Goal: Check status

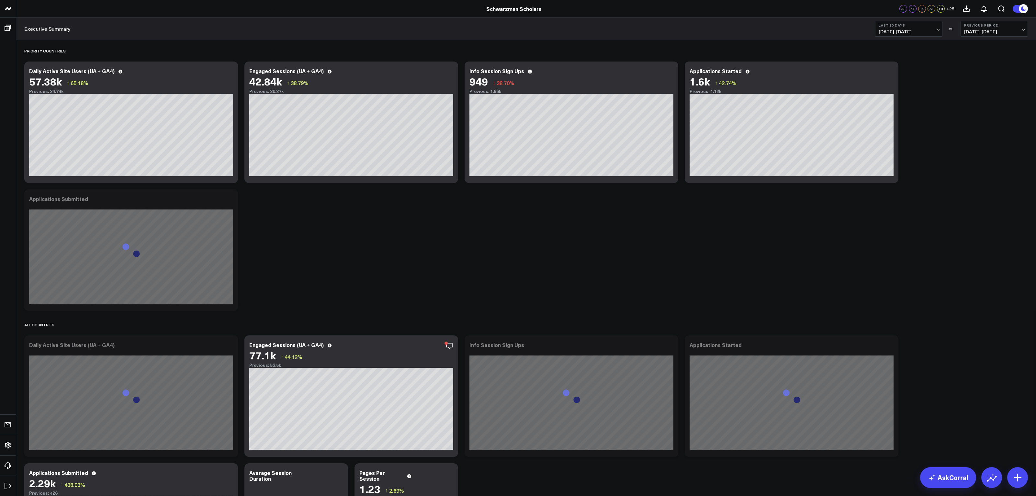
click at [917, 31] on span "[DATE] - [DATE]" at bounding box center [909, 31] width 60 height 5
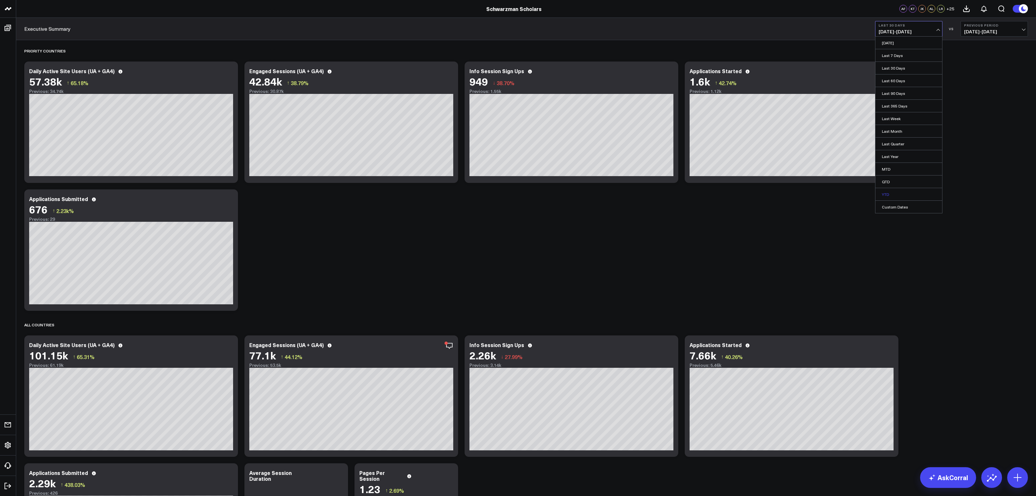
click at [891, 193] on link "YTD" at bounding box center [908, 194] width 67 height 12
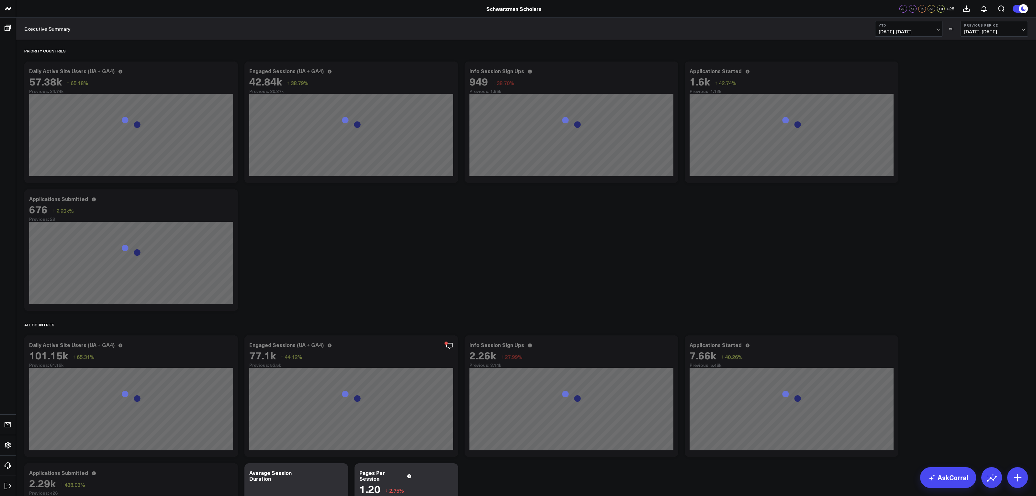
click at [1005, 36] on button "Previous Period [DATE] - [DATE]" at bounding box center [994, 29] width 67 height 16
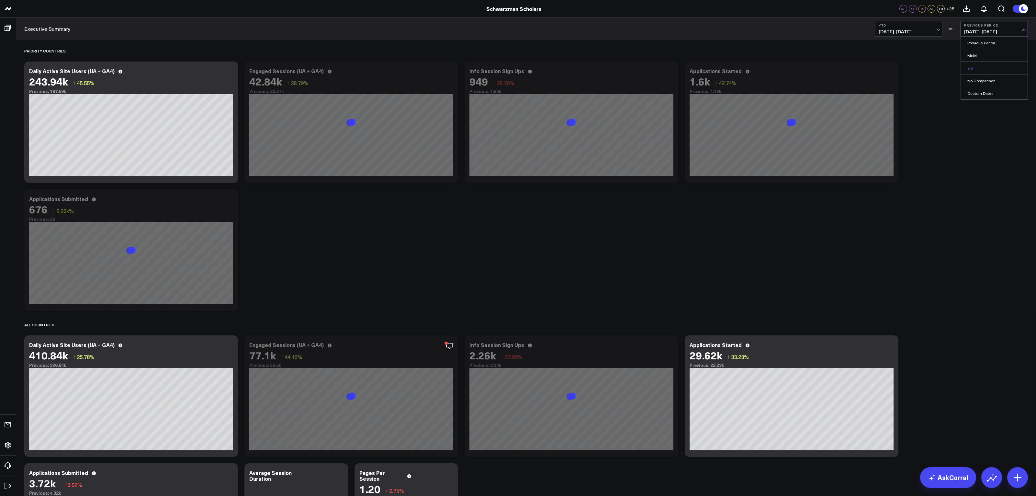
click at [983, 66] on link "YoY" at bounding box center [994, 68] width 67 height 12
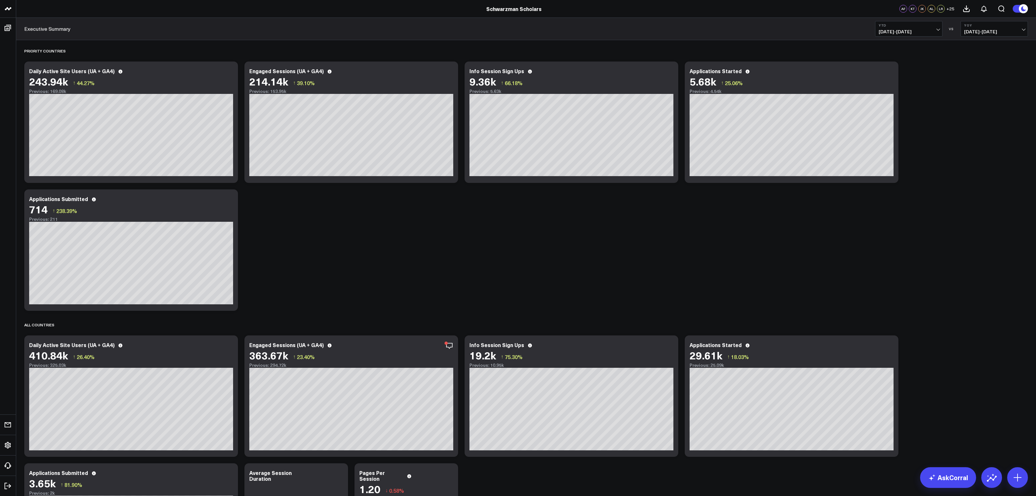
click at [926, 32] on span "[DATE] - [DATE]" at bounding box center [909, 31] width 60 height 5
click at [896, 208] on link "Custom Dates" at bounding box center [908, 207] width 67 height 12
select select "8"
select select "2025"
click at [900, 162] on input "text" at bounding box center [897, 160] width 37 height 10
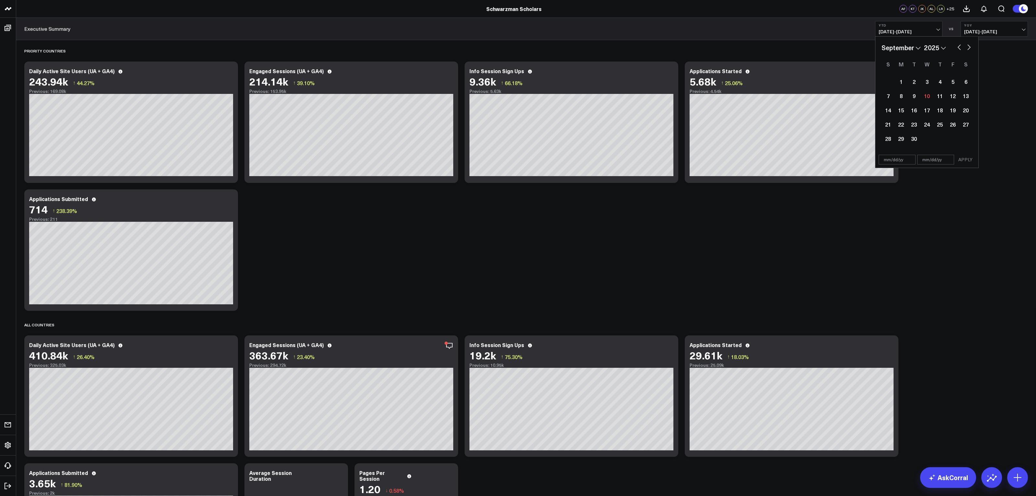
select select "8"
select select "2025"
type input "[DATE]"
select select "2020"
type input "[DATE]"
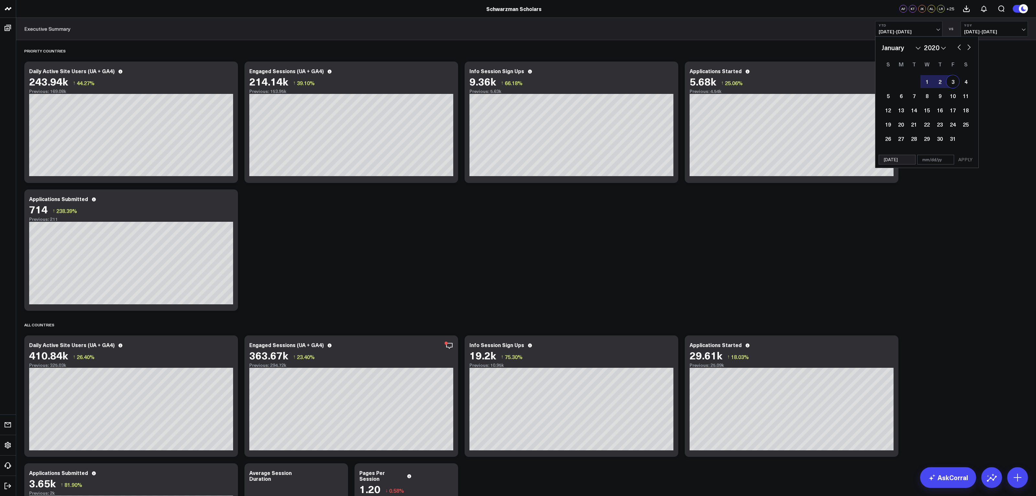
select select "2024"
type input "[DATE]"
type input "0"
select select "2024"
type input "09"
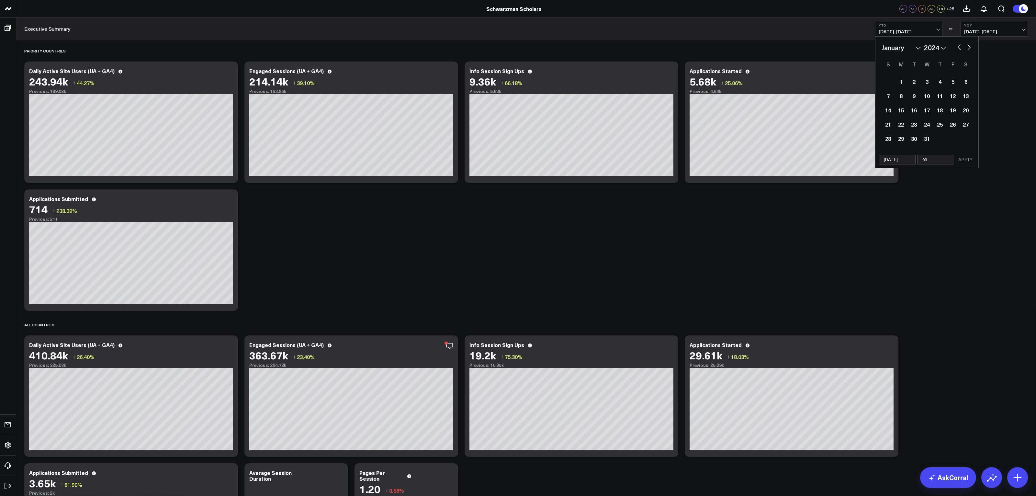
select select "2024"
type input "09/15"
select select "2024"
type input "[DATE]"
select select "2024"
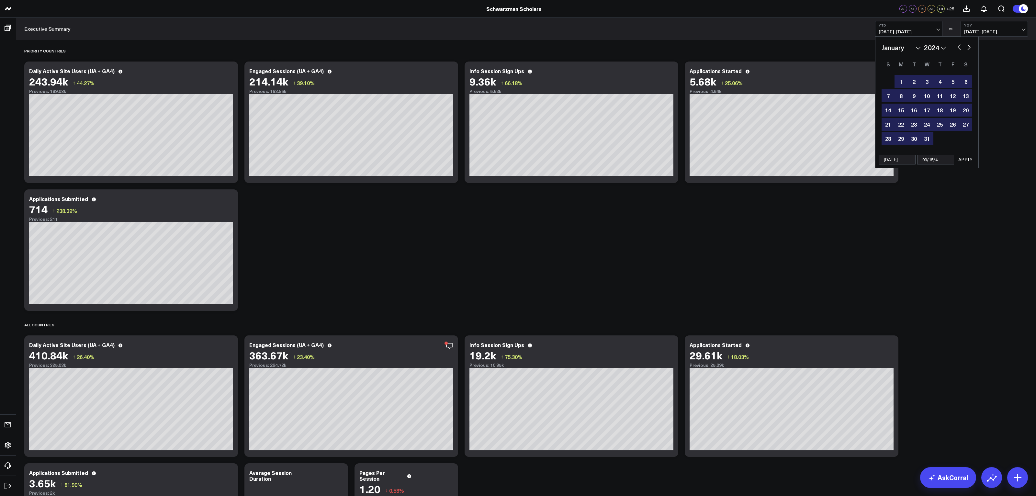
type input "09/15/"
select select "2024"
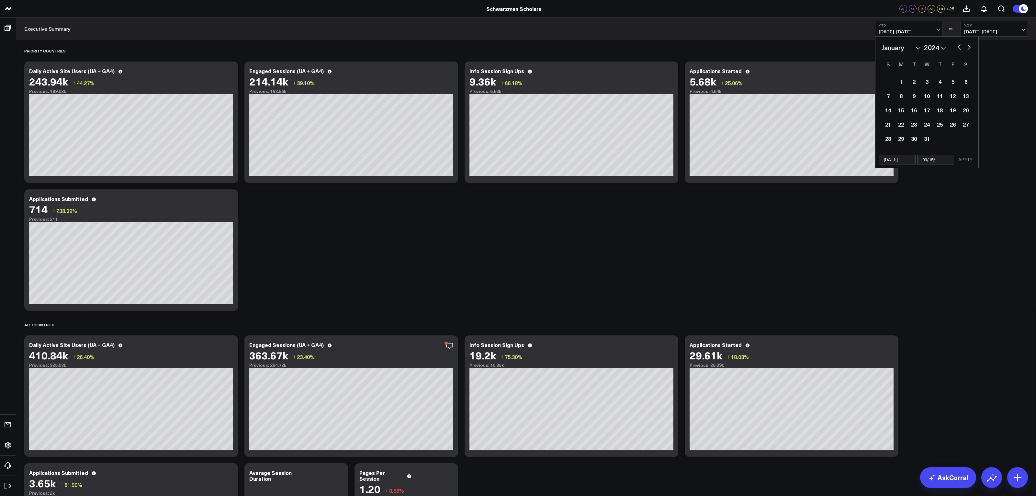
type input "09/15/2"
select select "2024"
type input "[DATE]"
select select "2024"
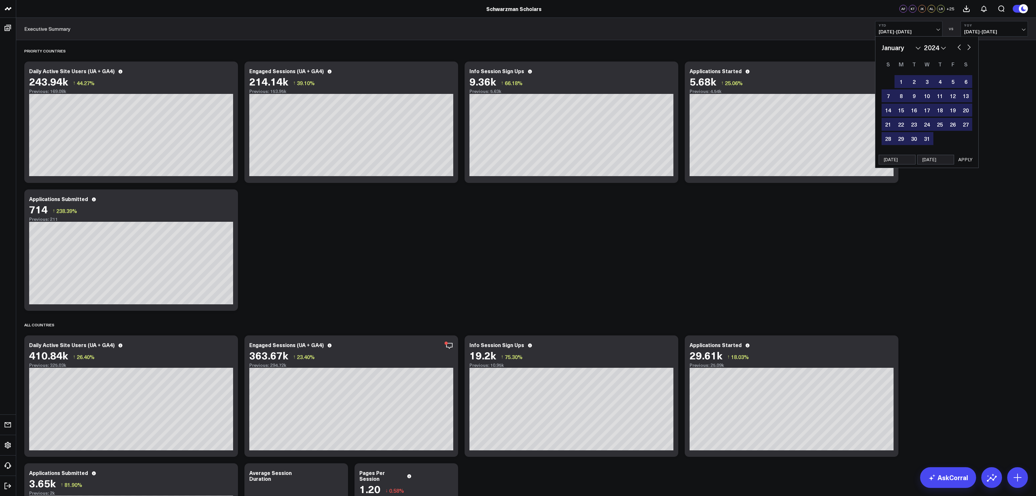
type input "[DATE]"
click at [967, 161] on button "APPLY" at bounding box center [965, 160] width 19 height 10
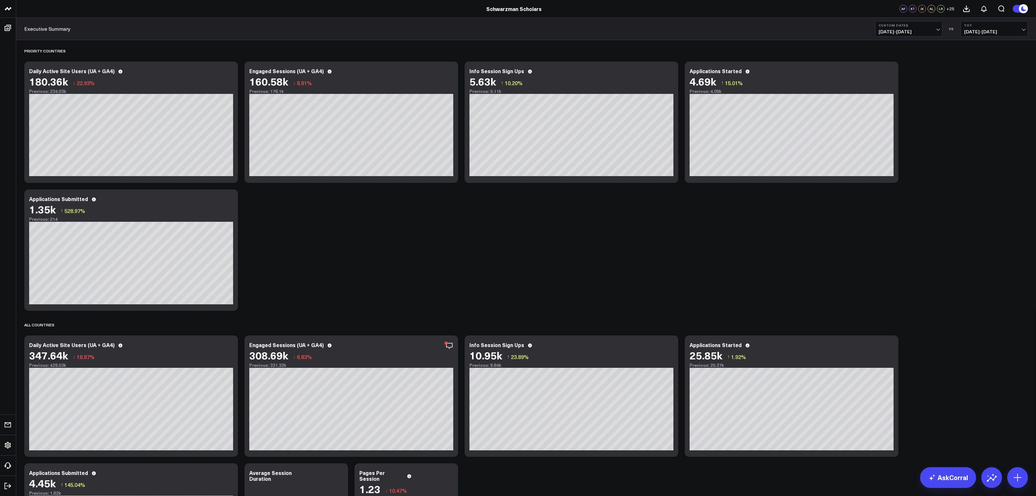
click at [931, 31] on span "[DATE] - [DATE]" at bounding box center [909, 31] width 60 height 5
click at [897, 203] on link "Custom Dates" at bounding box center [908, 207] width 67 height 12
select select "8"
select select "2025"
click at [892, 161] on input "text" at bounding box center [897, 160] width 37 height 10
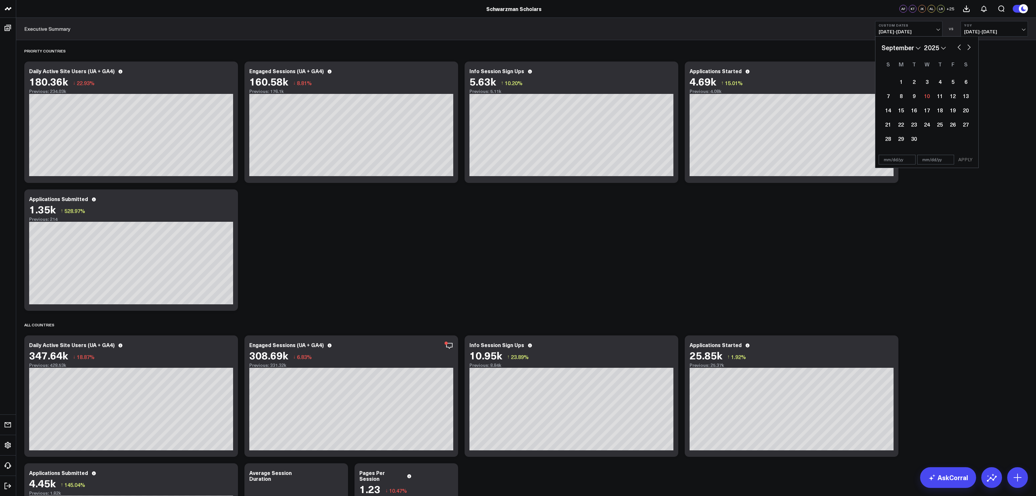
select select "8"
select select "2025"
type input "[DATE]"
select select "2020"
type input "[DATE]"
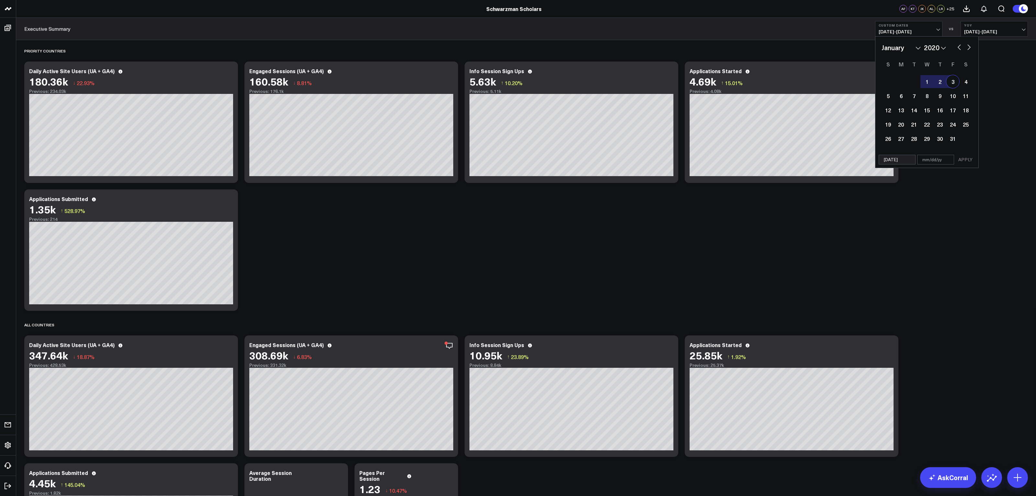
select select "2024"
type input "[DATE]"
type input "09"
select select "2024"
type input "09/30"
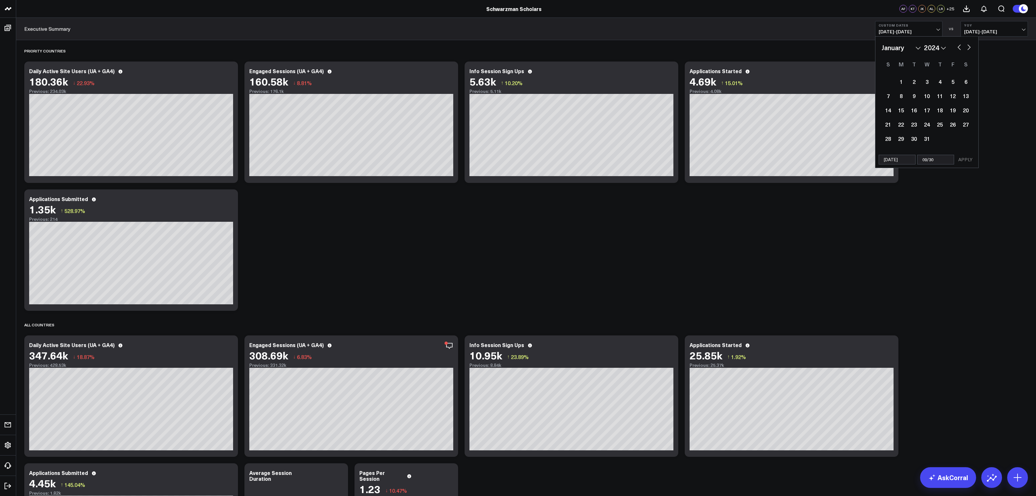
select select "2024"
type input "09/30/1"
select select "2024"
type input "09/30/"
select select "2024"
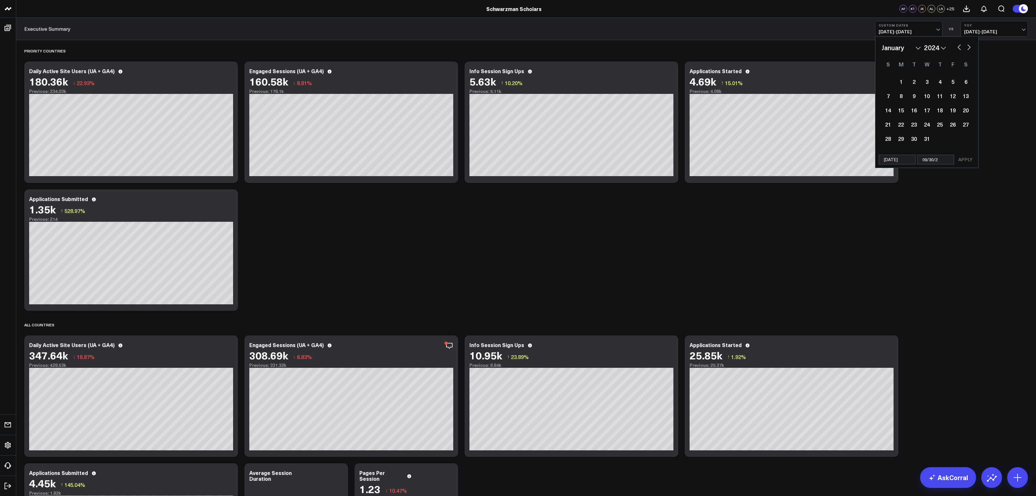
type input "[DATE]"
select select "2024"
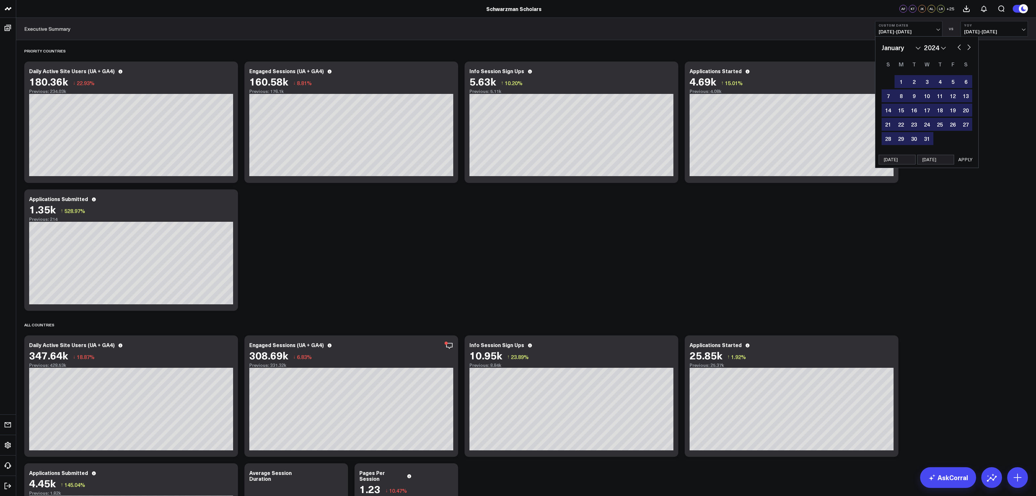
type input "[DATE]"
click at [969, 160] on button "APPLY" at bounding box center [965, 160] width 19 height 10
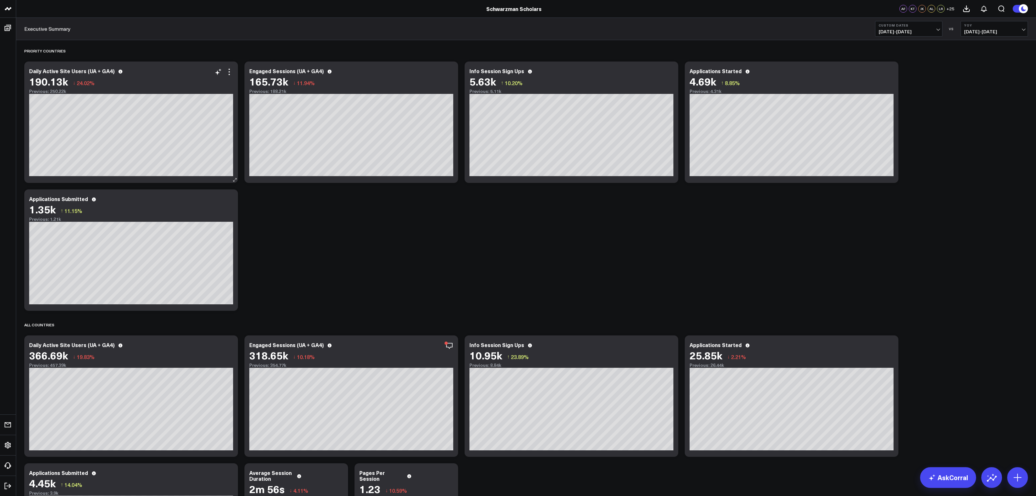
scroll to position [0, 0]
